Goal: Navigation & Orientation: Find specific page/section

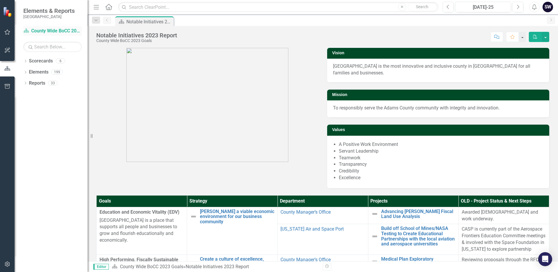
click at [44, 32] on link "Scorecard County Wide BoCC 2023 Goals" at bounding box center [52, 31] width 58 height 7
click at [38, 61] on link "Scorecards" at bounding box center [41, 61] width 24 height 7
click at [25, 60] on icon "Dropdown" at bounding box center [25, 61] width 4 height 3
click at [48, 95] on link "County Wide BoCC 2025 Goals" at bounding box center [59, 94] width 55 height 7
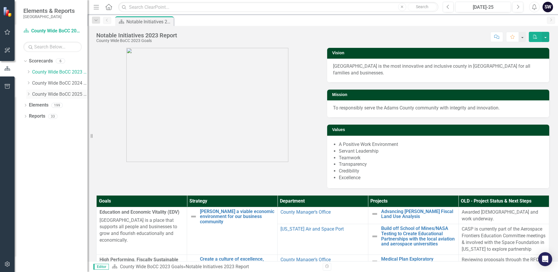
click at [48, 95] on link "County Wide BoCC 2025 Goals" at bounding box center [59, 94] width 55 height 7
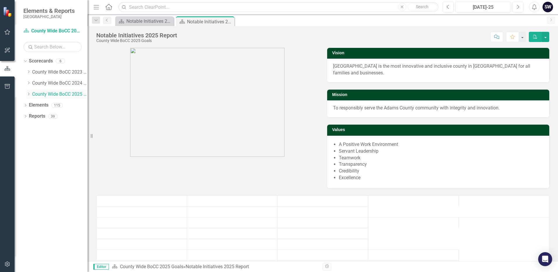
click at [30, 93] on icon "Dropdown" at bounding box center [28, 94] width 4 height 4
click at [43, 104] on link "Animal Shelter" at bounding box center [63, 105] width 50 height 7
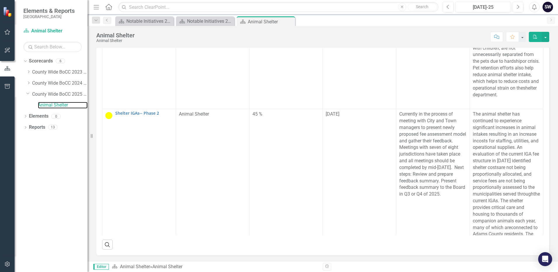
scroll to position [88, 0]
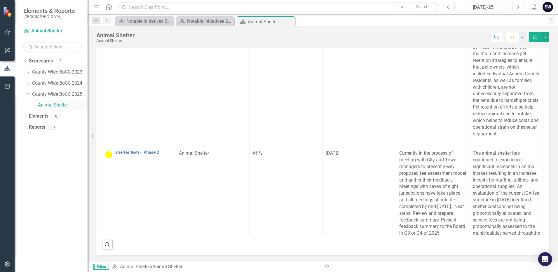
click at [48, 105] on link "Animal Shelter" at bounding box center [63, 105] width 50 height 7
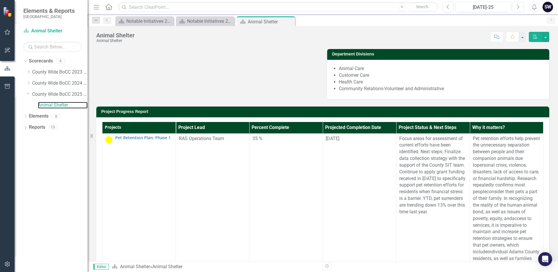
scroll to position [0, 0]
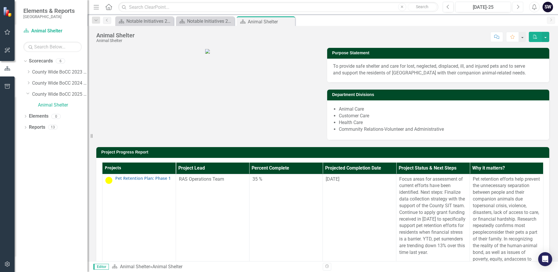
click at [517, 6] on icon "Next" at bounding box center [517, 6] width 3 height 5
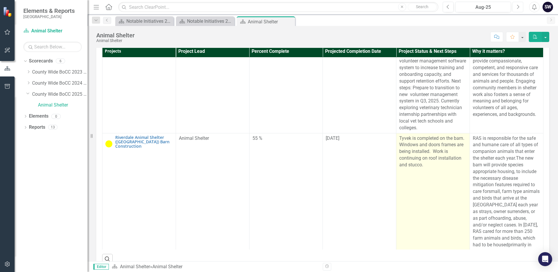
scroll to position [581, 0]
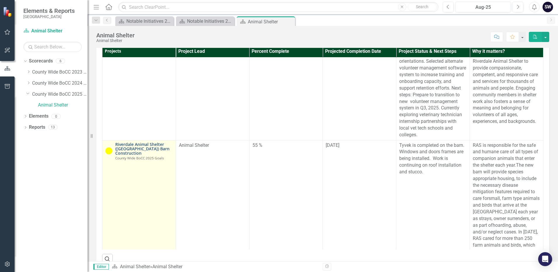
click at [128, 156] on link "Riverdale Animal Shelter ([GEOGRAPHIC_DATA]) Barn Construction" at bounding box center [143, 148] width 57 height 13
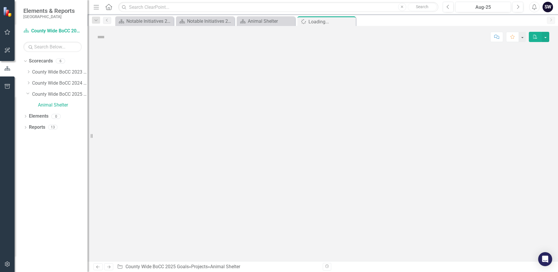
click at [128, 222] on div at bounding box center [323, 154] width 470 height 213
